Goal: Navigation & Orientation: Find specific page/section

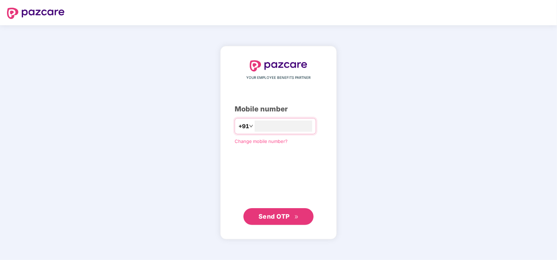
type input "**********"
click at [283, 216] on span "Send OTP" at bounding box center [274, 216] width 31 height 7
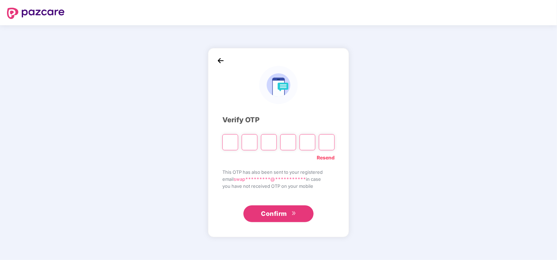
type input "*"
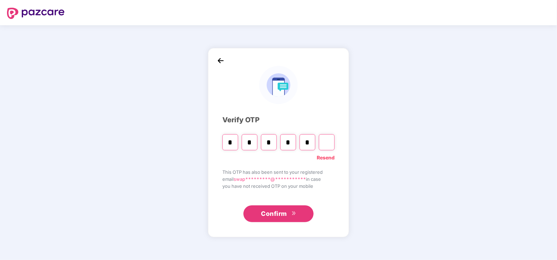
type input "*"
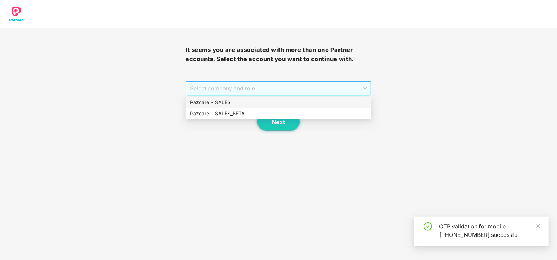
click at [240, 93] on span "Select company and role" at bounding box center [278, 88] width 176 height 13
click at [230, 102] on div "Pazcare - SALES" at bounding box center [278, 103] width 177 height 8
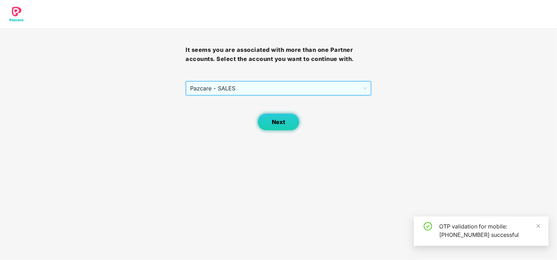
click at [283, 124] on span "Next" at bounding box center [278, 122] width 13 height 7
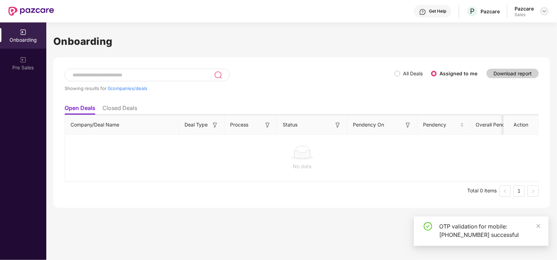
click at [544, 14] on div at bounding box center [544, 11] width 8 height 8
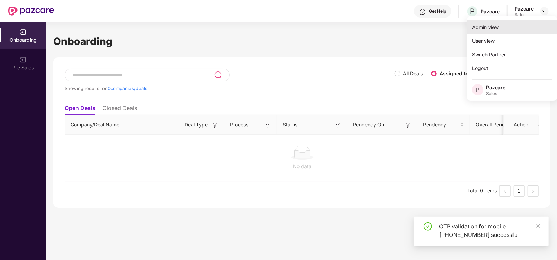
click at [494, 25] on div "Admin view" at bounding box center [512, 27] width 91 height 14
